Goal: Check status: Check status

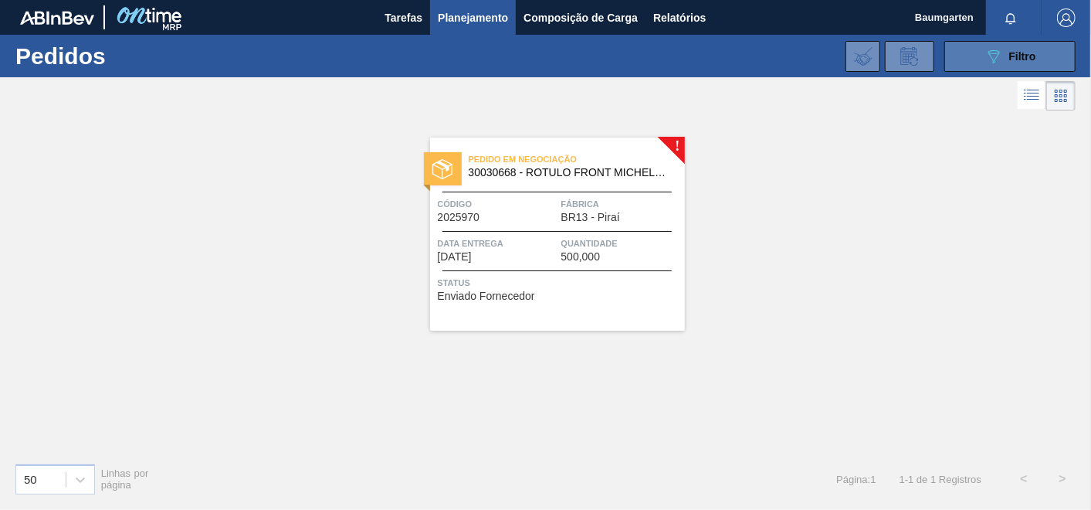
click at [1014, 66] on button "089F7B8B-B2A5-4AFE-B5C0-19BA573D28AC Filtro" at bounding box center [1009, 56] width 131 height 31
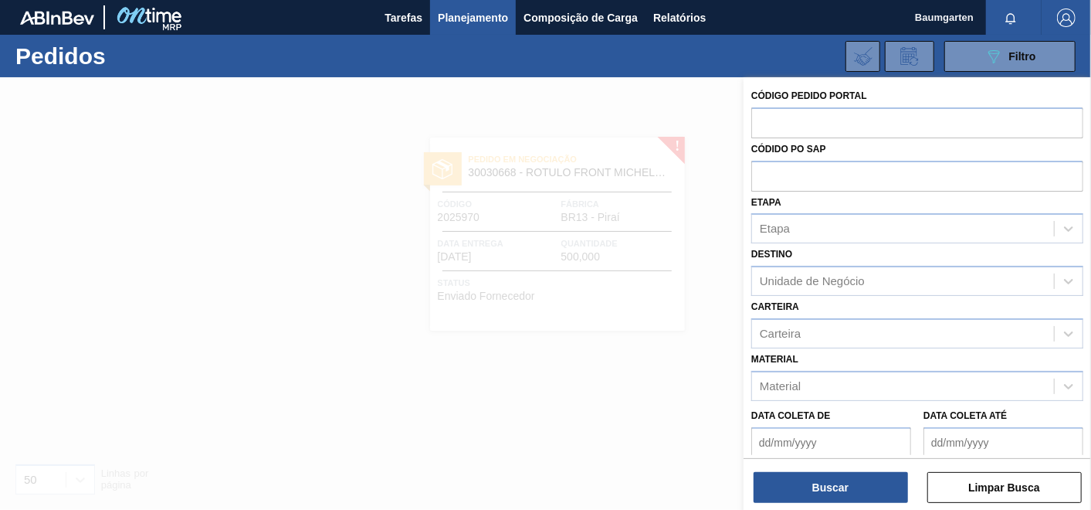
scroll to position [141, 0]
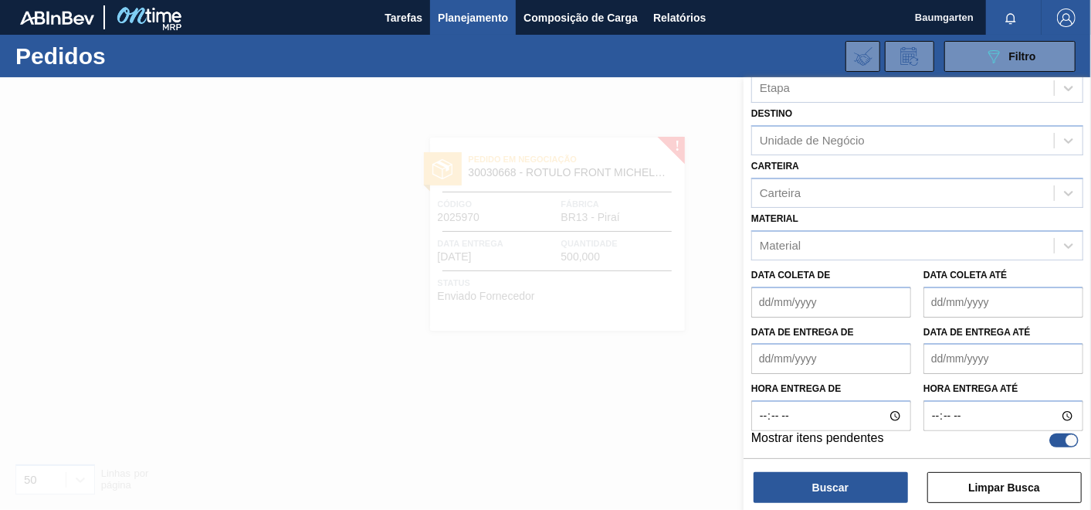
click at [1069, 438] on div at bounding box center [1072, 440] width 13 height 13
checkbox input "false"
click at [984, 482] on button "Limpar Busca" at bounding box center [1004, 487] width 154 height 31
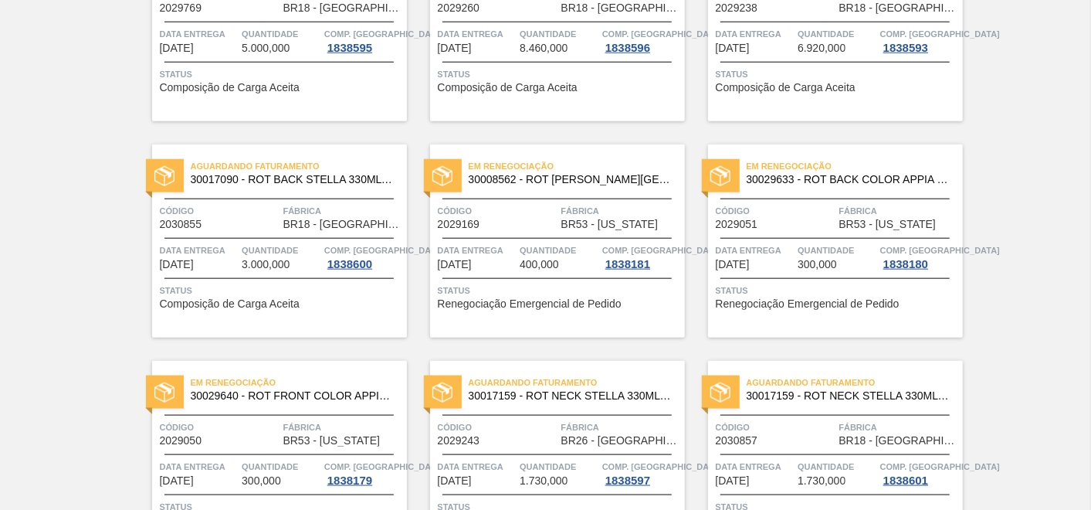
scroll to position [944, 0]
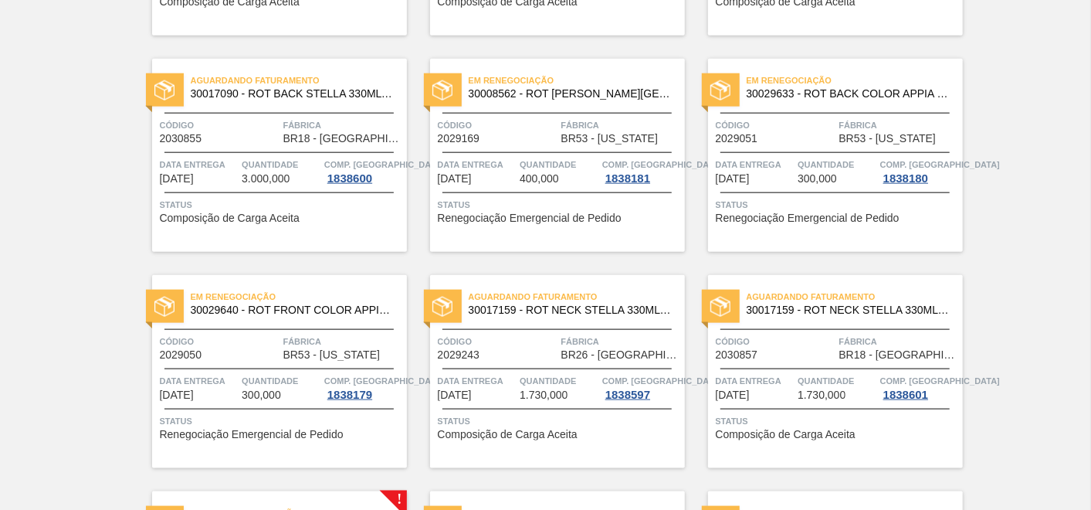
click at [796, 171] on div "Data entrega 03/10/2025 Quantidade 300,000 Comp. Carga 1838180" at bounding box center [835, 171] width 255 height 28
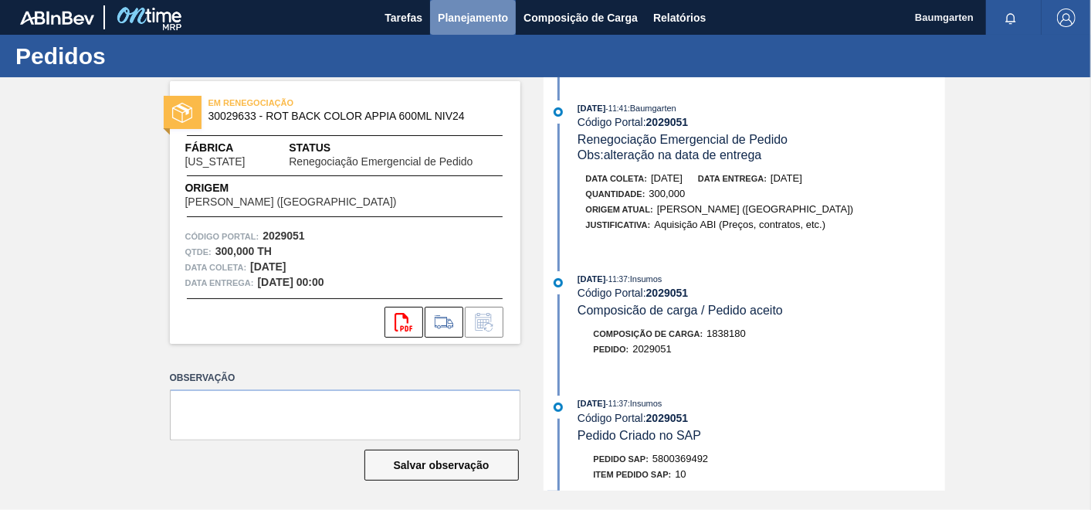
click at [449, 12] on span "Planejamento" at bounding box center [473, 17] width 70 height 19
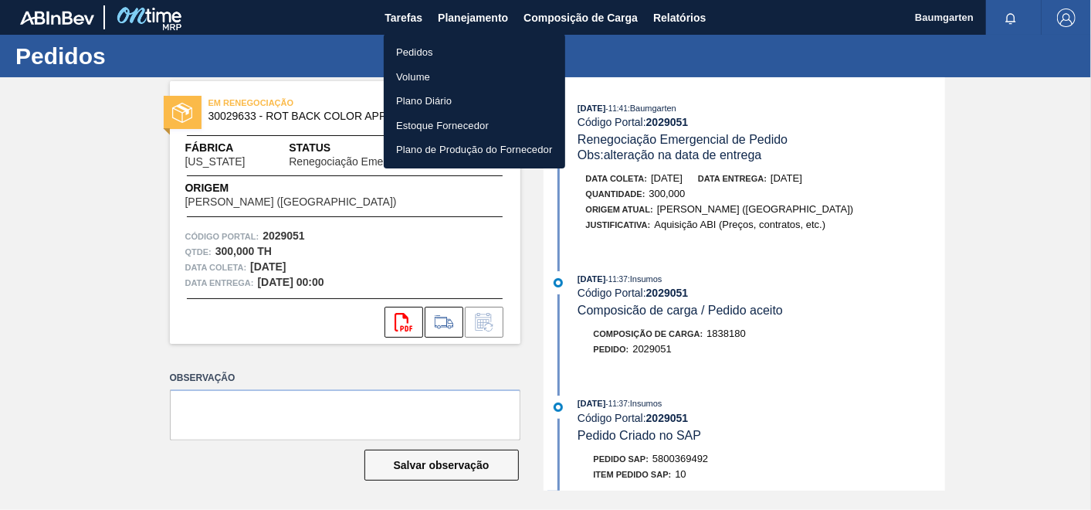
click at [439, 58] on li "Pedidos" at bounding box center [474, 52] width 181 height 25
